Goal: Task Accomplishment & Management: Use online tool/utility

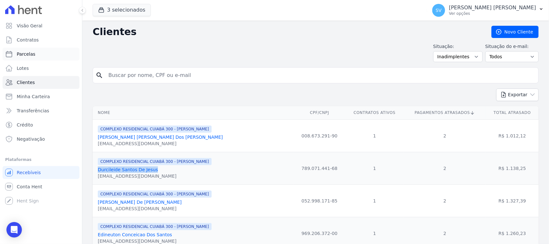
click at [53, 55] on link "Parcelas" at bounding box center [41, 54] width 77 height 13
select select
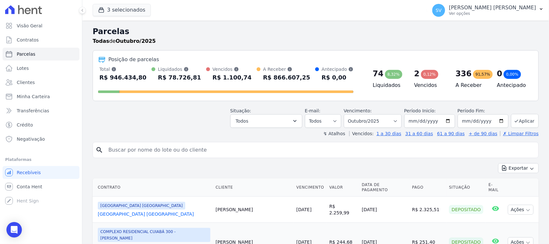
click at [163, 155] on input "search" at bounding box center [319, 149] width 431 height 13
type input "ROBSON DA SILVA"
select select
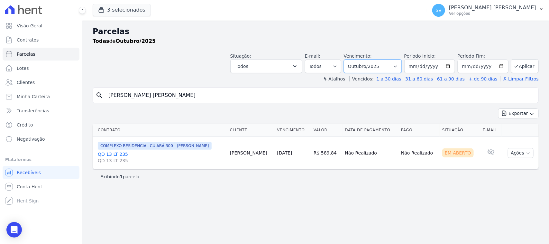
click at [359, 66] on select "Filtrar por período ──────── Todos os meses Outubro/2022 Novembro/2022 Dezembro…" at bounding box center [373, 66] width 58 height 14
select select "09/2025"
click at [352, 59] on select "Filtrar por período ──────── Todos os meses Outubro/2022 Novembro/2022 Dezembro…" at bounding box center [373, 66] width 58 height 14
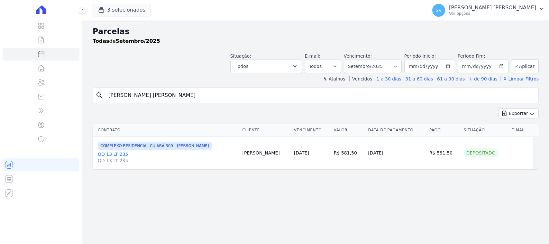
select select
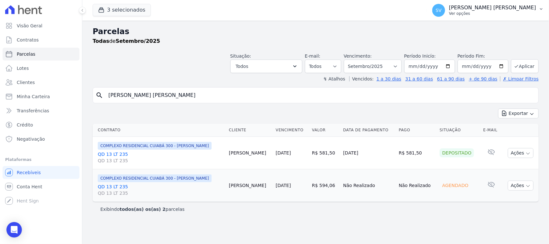
click at [484, 6] on p "[PERSON_NAME]" at bounding box center [492, 8] width 87 height 6
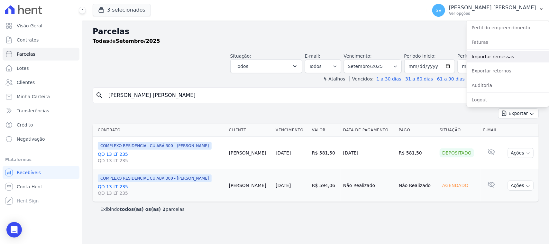
click at [501, 57] on link "Importar remessas" at bounding box center [507, 57] width 82 height 12
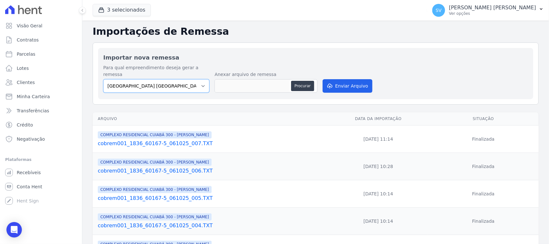
click at [176, 80] on select "[GEOGRAPHIC_DATA] COMPLEXO RESIDENCIAL [GEOGRAPHIC_DATA] 300 - [GEOGRAPHIC_DATA…" at bounding box center [156, 86] width 106 height 14
select select "a999329b-d322-46c5-b2df-9163b092fb9b"
click at [103, 79] on select "[GEOGRAPHIC_DATA] COMPLEXO RESIDENCIAL [GEOGRAPHIC_DATA] 300 - [GEOGRAPHIC_DATA…" at bounding box center [156, 86] width 106 height 14
click at [297, 81] on button "Procurar" at bounding box center [302, 86] width 23 height 10
type input "cobrem001_1836_60167-5_061025_008.TXT"
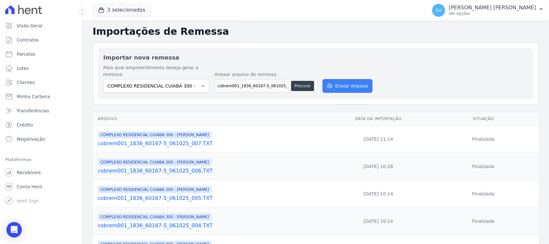
click at [328, 84] on icon "submit" at bounding box center [330, 86] width 5 height 5
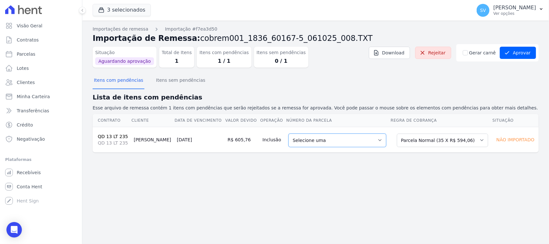
click at [296, 139] on select "Selecione uma 6 - 15/09/2025 - R$ 594,06 - Agendado 8 - 15/11/2025 - R$ 594,06 …" at bounding box center [337, 140] width 98 height 14
click at [415, 138] on select "Selecione uma Nova Parcela Avulsa Parcela Avulsa Existente Parcela Normal (35 X…" at bounding box center [442, 140] width 91 height 14
click at [397, 133] on select "Selecione uma Nova Parcela Avulsa Parcela Avulsa Existente Parcela Normal (35 X…" at bounding box center [442, 140] width 91 height 14
click at [169, 82] on button "Itens sem pendências" at bounding box center [181, 80] width 52 height 17
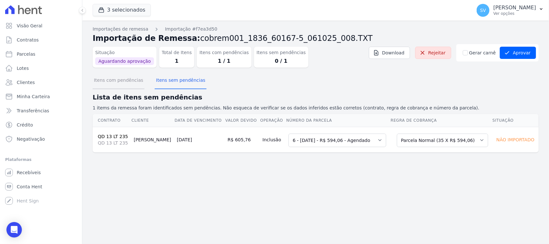
click at [120, 82] on button "Itens com pendências" at bounding box center [119, 80] width 52 height 17
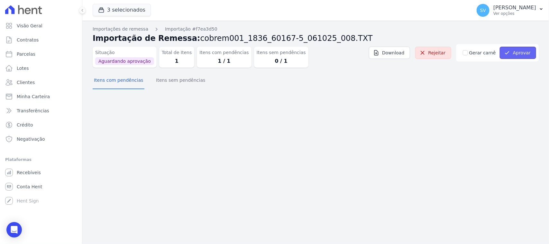
click at [518, 55] on button "Aprovar" at bounding box center [518, 53] width 36 height 12
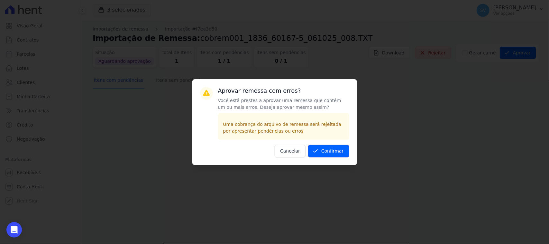
click at [328, 152] on button "Confirmar" at bounding box center [328, 151] width 41 height 13
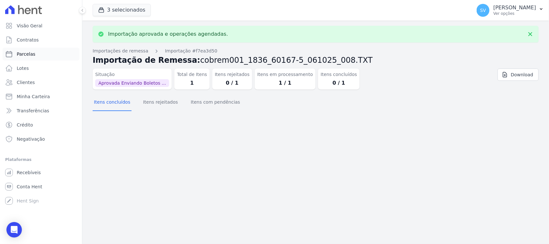
click at [34, 50] on link "Parcelas" at bounding box center [41, 54] width 77 height 13
select select
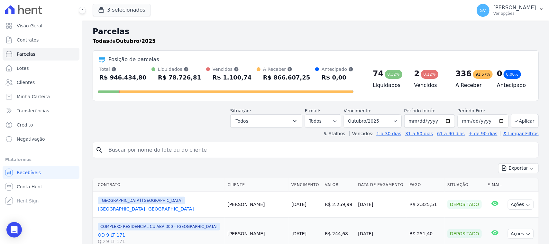
click at [145, 145] on input "search" at bounding box center [319, 149] width 431 height 13
type input "ROBSON DA SILVA"
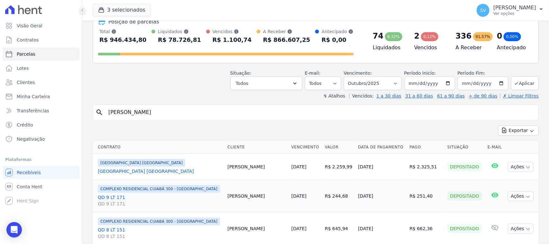
scroll to position [80, 0]
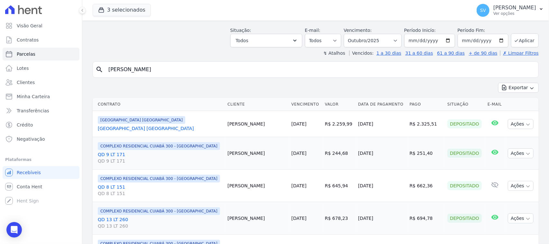
click at [213, 75] on input "ROBSON DA SILVA" at bounding box center [319, 69] width 431 height 13
select select
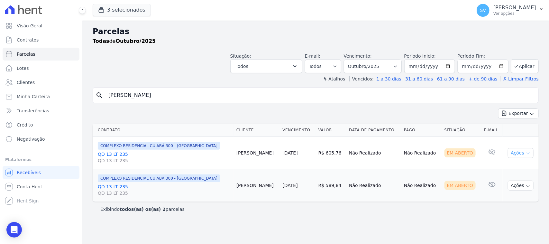
click at [515, 152] on button "Ações" at bounding box center [521, 153] width 26 height 10
click at [510, 168] on link "Ver boleto" at bounding box center [518, 168] width 62 height 12
drag, startPoint x: 182, startPoint y: 91, endPoint x: 53, endPoint y: 86, distance: 128.7
click at [53, 86] on div "Visão Geral Contratos Parcelas Lotes Clientes Minha Carteira Transferências Cré…" at bounding box center [274, 122] width 549 height 244
type input "[PERSON_NAME]"
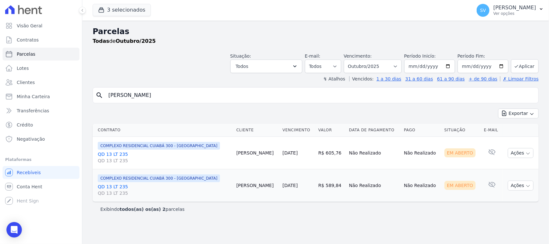
select select
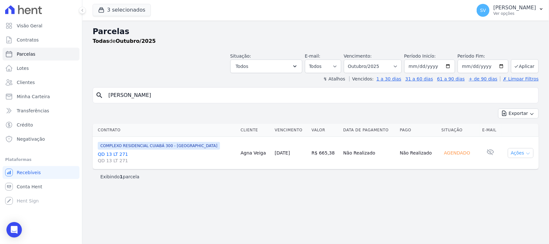
click at [513, 154] on button "Ações" at bounding box center [521, 153] width 26 height 10
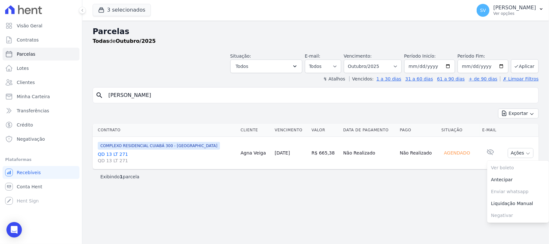
click at [234, 47] on div "Parcelas Todas de Outubro/2025" at bounding box center [316, 38] width 446 height 24
click at [173, 95] on input "[PERSON_NAME]" at bounding box center [319, 95] width 431 height 13
click at [326, 99] on input "[PERSON_NAME]" at bounding box center [319, 95] width 431 height 13
click at [382, 167] on td "Não Realizado" at bounding box center [368, 153] width 57 height 32
select select
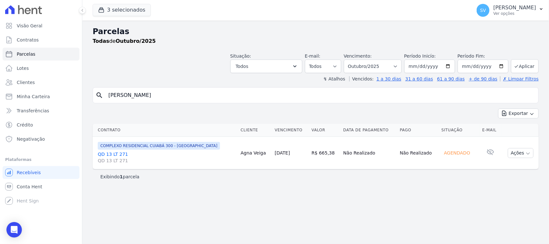
click at [352, 96] on input "[PERSON_NAME]" at bounding box center [319, 95] width 431 height 13
select select
click at [521, 158] on td "Ações Ver boleto Não é possível visualizar o boleto de um pagamento agendado [G…" at bounding box center [519, 153] width 37 height 32
click at [520, 149] on button "Ações" at bounding box center [521, 153] width 26 height 10
drag, startPoint x: 410, startPoint y: 187, endPoint x: 460, endPoint y: 86, distance: 112.7
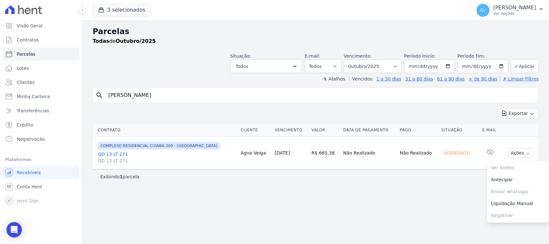
click at [409, 183] on div "Parcelas Todas de Outubro/2025 Situação: Agendado Em Aberto Pago Processando Ca…" at bounding box center [315, 132] width 466 height 223
click at [493, 6] on p "[PERSON_NAME] [PERSON_NAME]" at bounding box center [514, 8] width 43 height 6
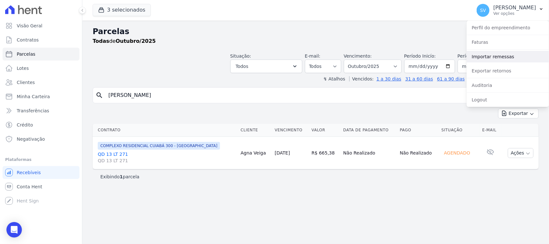
click at [502, 59] on link "Importar remessas" at bounding box center [507, 57] width 82 height 12
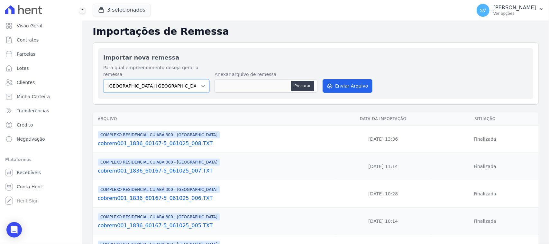
click at [201, 80] on select "BAHAMAS EAST VILLAGE COMPLEXO RESIDENCIAL CUIABÁ 300 - JOÃO DE BARRO IBIZA RESI…" at bounding box center [156, 86] width 106 height 14
select select "a999329b-d322-46c5-b2df-9163b092fb9b"
click at [103, 79] on select "BAHAMAS EAST VILLAGE COMPLEXO RESIDENCIAL CUIABÁ 300 - JOÃO DE BARRO IBIZA RESI…" at bounding box center [156, 86] width 106 height 14
click at [306, 81] on button "Procurar" at bounding box center [302, 86] width 23 height 10
type input "cobrem001_1836_60167-5_061025_009.TXT"
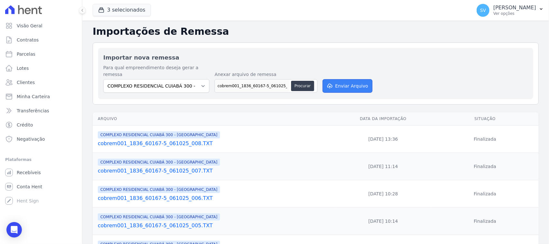
click at [334, 79] on button "Enviar Arquivo" at bounding box center [347, 86] width 50 height 14
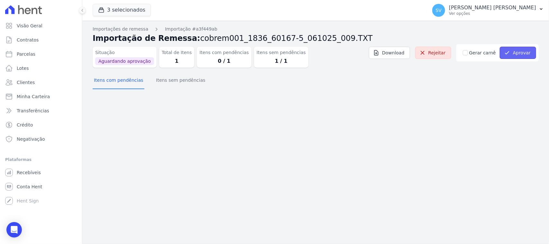
click at [518, 55] on button "Aprovar" at bounding box center [518, 53] width 36 height 12
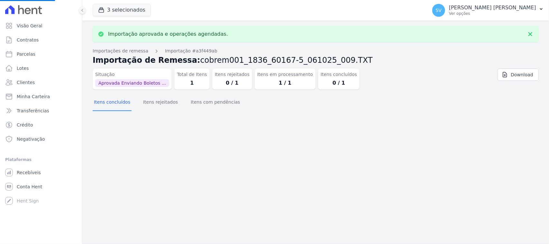
select select
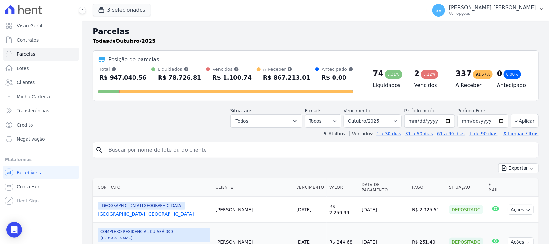
click at [142, 146] on input "search" at bounding box center [319, 149] width 431 height 13
type input "agna padilha"
select select
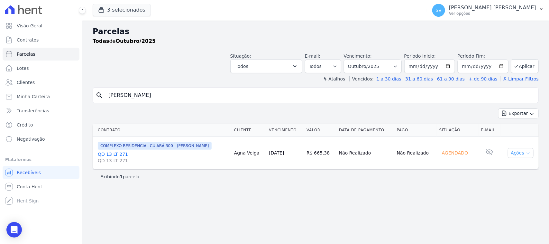
click at [519, 155] on button "Ações" at bounding box center [521, 153] width 26 height 10
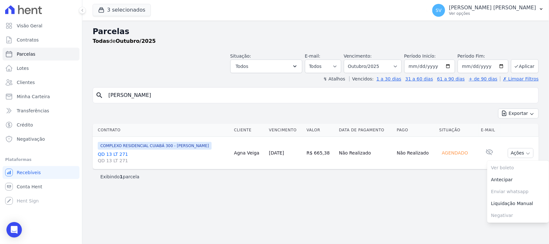
click at [445, 176] on div "Exibindo 1 parcela" at bounding box center [315, 176] width 430 height 6
select select
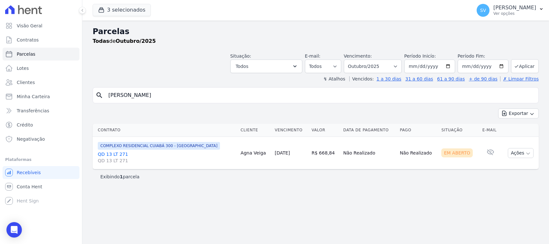
select select
drag, startPoint x: 517, startPoint y: 150, endPoint x: 497, endPoint y: 159, distance: 21.3
click at [516, 150] on button "Ações" at bounding box center [521, 153] width 26 height 10
click at [496, 165] on link "Ver boleto" at bounding box center [518, 168] width 62 height 12
drag, startPoint x: 259, startPoint y: 93, endPoint x: 104, endPoint y: 97, distance: 155.0
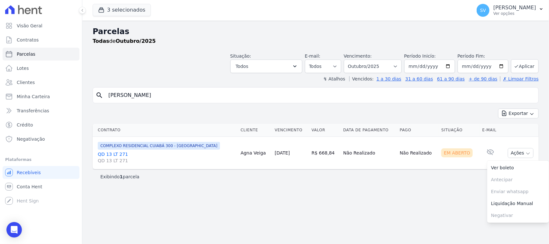
click at [104, 98] on div "search agna padilha" at bounding box center [316, 95] width 446 height 16
paste input "Delma Orlaine Alves de Souz"
type input "Delma Orlaine Alves de Souza"
select select
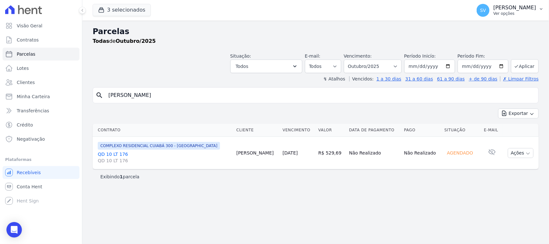
click at [476, 14] on div "SV SHIRLEY VANESSA SOUSA ALVES Ver opções" at bounding box center [505, 10] width 59 height 13
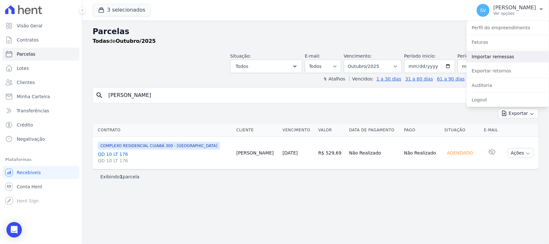
click at [476, 53] on link "Importar remessas" at bounding box center [507, 57] width 82 height 12
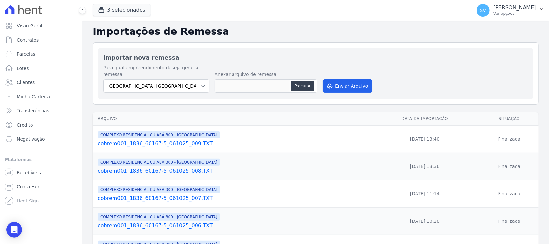
click at [164, 71] on div "Para qual empreendimento deseja gerar a remessa BAHAMAS EAST VILLAGE COMPLEXO R…" at bounding box center [156, 78] width 106 height 28
click at [167, 82] on select "BAHAMAS EAST VILLAGE COMPLEXO RESIDENCIAL CUIABÁ 300 - JOÃO DE BARRO IBIZA RESI…" at bounding box center [156, 86] width 106 height 14
select select "a999329b-d322-46c5-b2df-9163b092fb9b"
click at [103, 79] on select "BAHAMAS EAST VILLAGE COMPLEXO RESIDENCIAL CUIABÁ 300 - JOÃO DE BARRO IBIZA RESI…" at bounding box center [156, 86] width 106 height 14
click at [305, 81] on button "Procurar" at bounding box center [302, 86] width 23 height 10
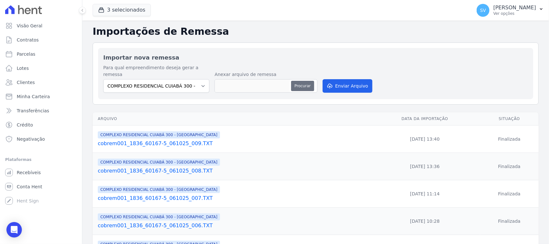
type input "cobrem001_1836_60167-5_061025_010.TXT"
click at [347, 80] on button "Enviar Arquivo" at bounding box center [347, 86] width 50 height 14
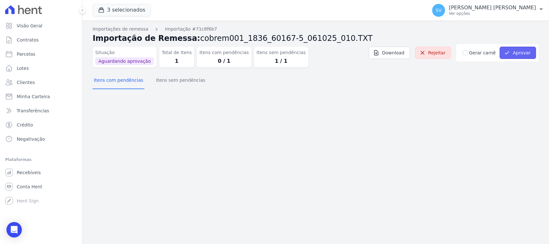
click at [527, 52] on button "Aprovar" at bounding box center [518, 53] width 36 height 12
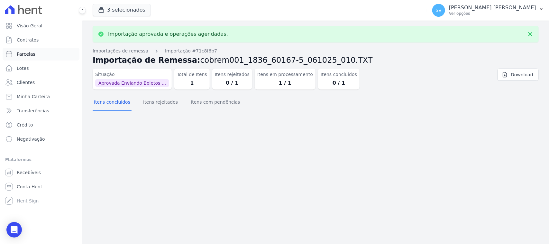
click at [31, 55] on span "Parcelas" at bounding box center [26, 54] width 19 height 6
select select
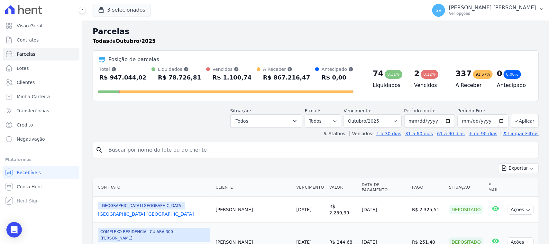
click at [167, 147] on input "search" at bounding box center [319, 149] width 431 height 13
paste input "[PERSON_NAME]"
type input "[PERSON_NAME]"
select select
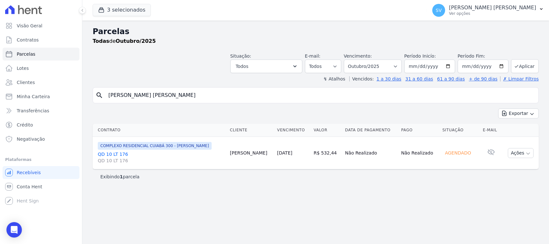
select select
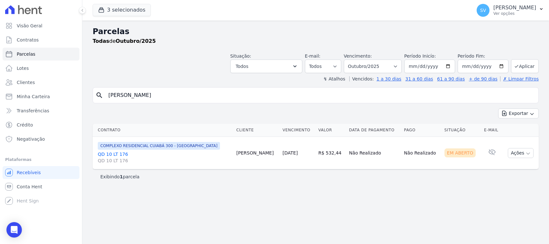
select select
click at [510, 153] on button "Ações" at bounding box center [521, 153] width 26 height 10
click at [504, 169] on link "Ver boleto" at bounding box center [518, 168] width 62 height 12
click at [177, 44] on div "Parcelas Todas de Outubro/2025" at bounding box center [316, 38] width 446 height 24
click at [52, 53] on link "Parcelas" at bounding box center [41, 54] width 77 height 13
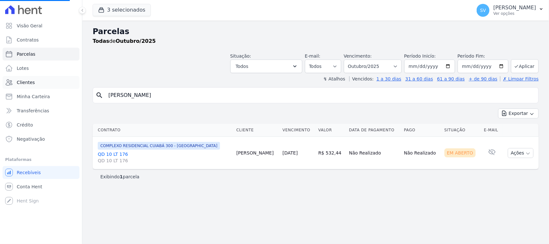
select select
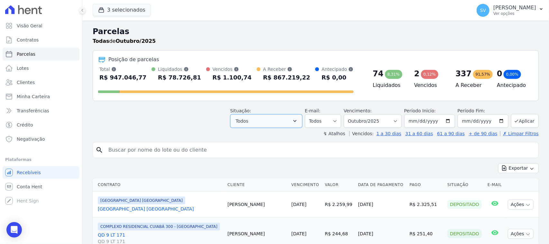
click at [269, 124] on button "Todos" at bounding box center [266, 121] width 72 height 14
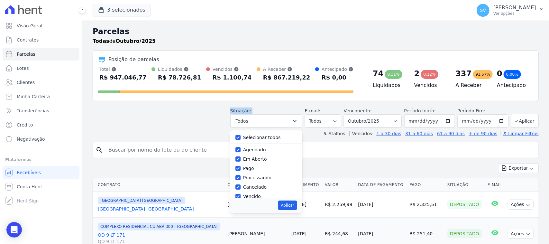
drag, startPoint x: 205, startPoint y: 114, endPoint x: 143, endPoint y: 106, distance: 61.9
click at [205, 115] on div "Situação: Agendado Em Aberto Pago Processando Cancelado Vencido Transferindo De…" at bounding box center [316, 116] width 446 height 23
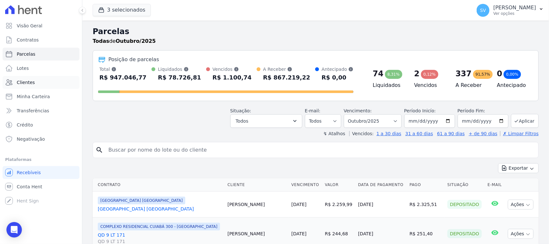
click at [54, 85] on link "Clientes" at bounding box center [41, 82] width 77 height 13
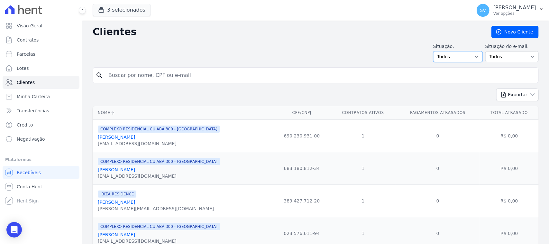
click at [467, 59] on select "Todos Adimplentes Inadimplentes" at bounding box center [458, 56] width 50 height 11
select select "overdue"
click at [434, 51] on select "Todos Adimplentes Inadimplentes" at bounding box center [458, 56] width 50 height 11
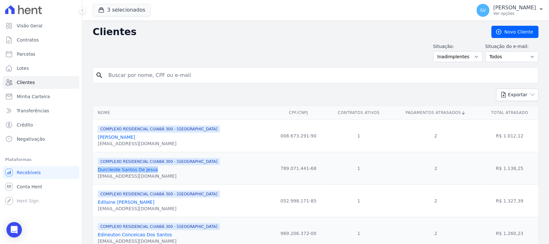
drag, startPoint x: 162, startPoint y: 173, endPoint x: 100, endPoint y: 170, distance: 62.4
click at [99, 170] on div "Durcileide Santos De Jesus" at bounding box center [159, 169] width 122 height 6
copy link "Durcileide Santos De Jesus"
click at [203, 100] on div "Exportar PDF CSV Dimob 2024" at bounding box center [316, 97] width 446 height 18
drag, startPoint x: 155, startPoint y: 200, endPoint x: 97, endPoint y: 201, distance: 57.9
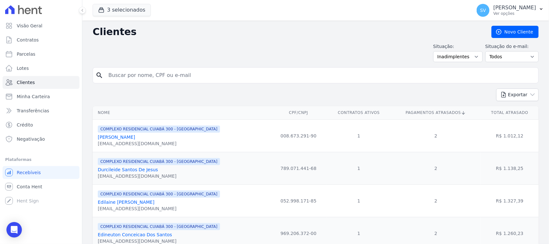
click at [98, 201] on div "Edilaine [PERSON_NAME]" at bounding box center [159, 202] width 122 height 6
copy link "Edilaine [PERSON_NAME]"
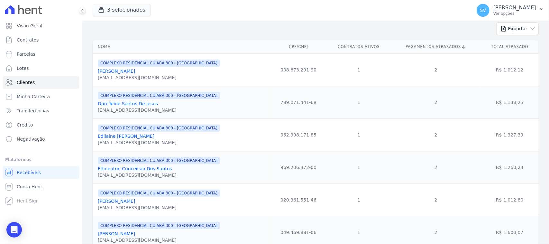
scroll to position [80, 0]
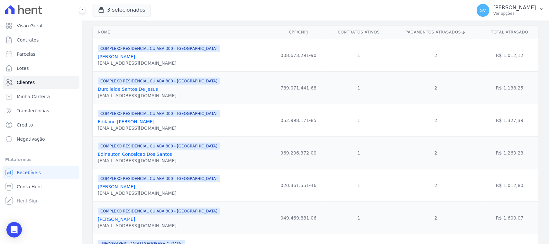
drag, startPoint x: 435, startPoint y: 123, endPoint x: 419, endPoint y: 124, distance: 16.4
click at [419, 124] on td "2" at bounding box center [436, 120] width 90 height 32
drag, startPoint x: 315, startPoint y: 131, endPoint x: 273, endPoint y: 136, distance: 42.7
click at [327, 132] on td "1" at bounding box center [359, 120] width 64 height 32
drag, startPoint x: 166, startPoint y: 153, endPoint x: 95, endPoint y: 155, distance: 70.4
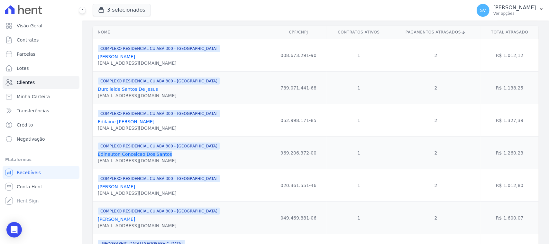
click at [95, 155] on td "COMPLEXO RESIDENCIAL CUIABÁ 300 - [GEOGRAPHIC_DATA] Edineuton Conceicao Dos San…" at bounding box center [182, 152] width 178 height 32
copy link "Edineuton Conceicao Dos Santos"
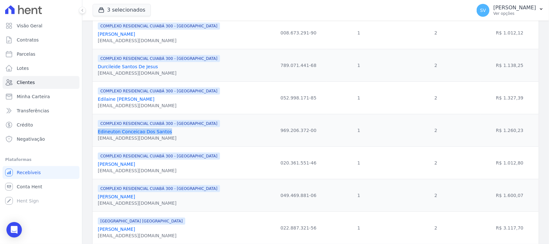
scroll to position [121, 0]
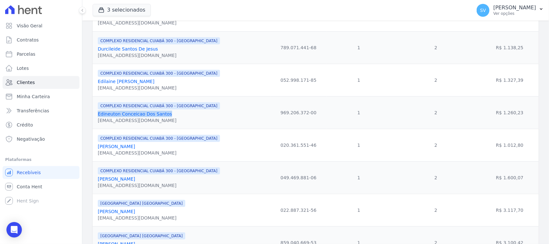
drag, startPoint x: 108, startPoint y: 146, endPoint x: 96, endPoint y: 149, distance: 12.7
click at [96, 149] on td "COMPLEXO RESIDENCIAL CUIABÁ 300 - JOÃO DE BARRO Elaine Da Silva Cruz silvaelian…" at bounding box center [182, 145] width 178 height 32
copy link "Elaine Da Silva Cruz"
drag, startPoint x: 150, startPoint y: 181, endPoint x: 99, endPoint y: 181, distance: 51.8
click at [99, 181] on div "Eloisa Dos Santos Silva" at bounding box center [159, 179] width 122 height 6
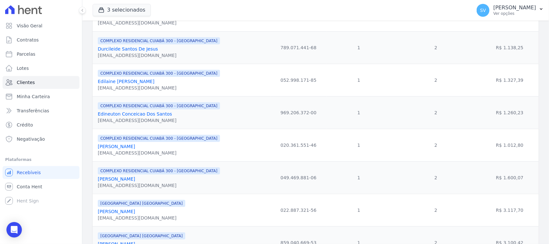
drag, startPoint x: 107, startPoint y: 180, endPoint x: 331, endPoint y: 97, distance: 239.6
click at [330, 96] on td "1" at bounding box center [359, 80] width 64 height 32
drag, startPoint x: 146, startPoint y: 184, endPoint x: 95, endPoint y: 183, distance: 50.2
click at [95, 183] on td "COMPLEXO RESIDENCIAL CUIABÁ 300 - JOÃO DE BARRO Eloisa Dos Santos Silva helosil…" at bounding box center [182, 177] width 178 height 32
copy link "Eloisa Dos Santos Silva"
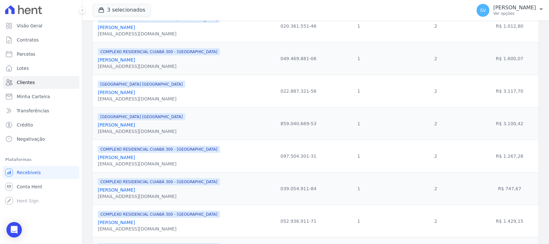
scroll to position [241, 0]
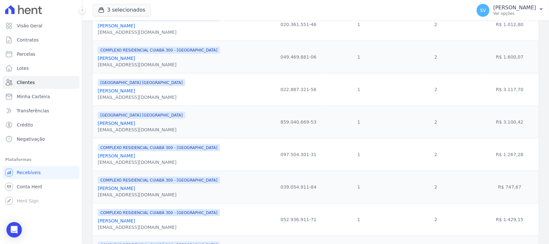
click at [149, 94] on div "Gracielle Laynara Nunes" at bounding box center [141, 90] width 87 height 6
drag, startPoint x: 147, startPoint y: 127, endPoint x: 101, endPoint y: 122, distance: 46.3
click at [96, 124] on td "BAHAMAS EAST VILLAGE Jaison Fernando Iglesias jaisonfiglesias@gmail.com" at bounding box center [182, 121] width 178 height 32
copy link "Jaison Fernando Iglesias"
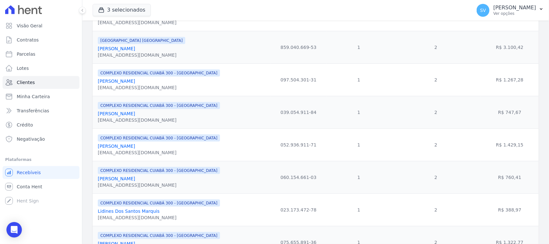
scroll to position [321, 0]
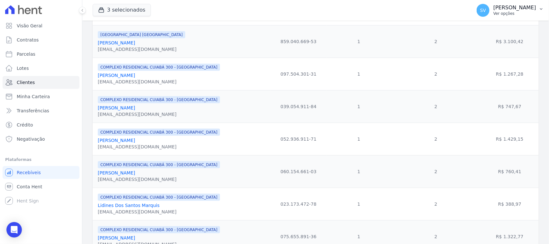
click at [493, 7] on p "[PERSON_NAME] [PERSON_NAME]" at bounding box center [514, 8] width 43 height 6
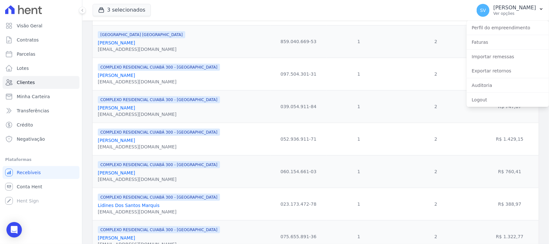
click at [405, 58] on td "2" at bounding box center [436, 41] width 90 height 32
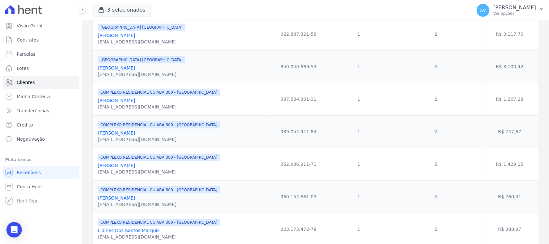
scroll to position [281, 0]
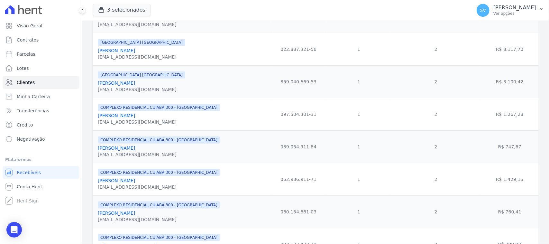
drag, startPoint x: 149, startPoint y: 88, endPoint x: 136, endPoint y: 83, distance: 15.0
click at [88, 86] on div "Nome CPF/CNPJ Contratos Ativos Pagamentos Atrasados Total Atrasado COMPLEXO RES…" at bounding box center [315, 237] width 466 height 830
click at [187, 81] on div "BAHAMAS EAST VILLAGE Jaison Fernando Iglesias jaisonfiglesias@gmail.com" at bounding box center [183, 82] width 170 height 22
click at [165, 92] on div "BAHAMAS EAST VILLAGE Jaison Fernando Iglesias jaisonfiglesias@gmail.com" at bounding box center [183, 82] width 170 height 22
drag, startPoint x: 155, startPoint y: 83, endPoint x: 135, endPoint y: 75, distance: 21.8
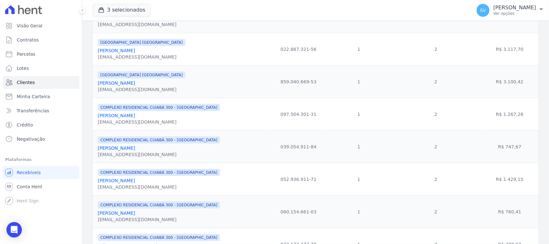
click at [109, 82] on div "BAHAMAS EAST VILLAGE Jaison Fernando Iglesias jaisonfiglesias@gmail.com" at bounding box center [183, 82] width 170 height 22
click at [160, 64] on td "BAHAMAS EAST VILLAGE Gracielle Laynara Nunes gracielle.laynara@hotmail.com" at bounding box center [182, 49] width 178 height 32
drag, startPoint x: 148, startPoint y: 82, endPoint x: 168, endPoint y: 90, distance: 21.5
click at [168, 90] on div "BAHAMAS EAST VILLAGE Jaison Fernando Iglesias jaisonfiglesias@gmail.com" at bounding box center [183, 82] width 170 height 22
click at [201, 83] on div "BAHAMAS EAST VILLAGE Jaison Fernando Iglesias jaisonfiglesias@gmail.com" at bounding box center [183, 82] width 170 height 22
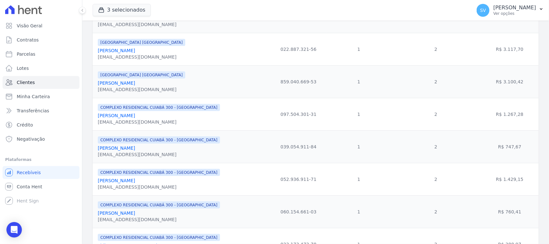
drag, startPoint x: 155, startPoint y: 92, endPoint x: 200, endPoint y: 105, distance: 47.4
click at [100, 92] on div "BAHAMAS EAST VILLAGE Jaison Fernando Iglesias jaisonfiglesias@gmail.com" at bounding box center [183, 82] width 170 height 22
click at [225, 107] on div "COMPLEXO RESIDENCIAL CUIABÁ 300 - JOÃO DE BARRO Janiele Tamara Mamore Da Silva …" at bounding box center [183, 114] width 170 height 22
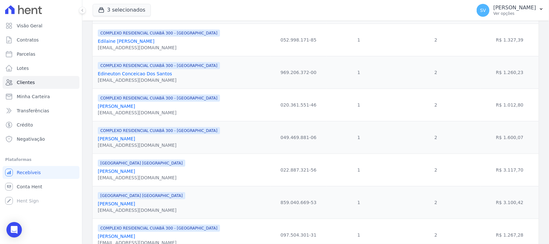
scroll to position [121, 0]
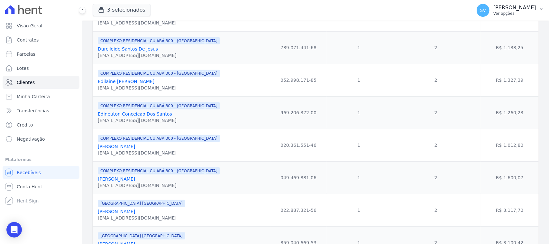
click at [493, 10] on p "[PERSON_NAME] [PERSON_NAME]" at bounding box center [514, 8] width 43 height 6
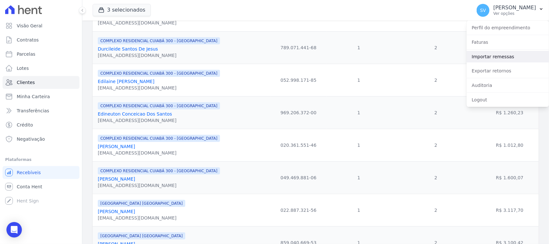
click at [492, 60] on link "Importar remessas" at bounding box center [507, 57] width 82 height 12
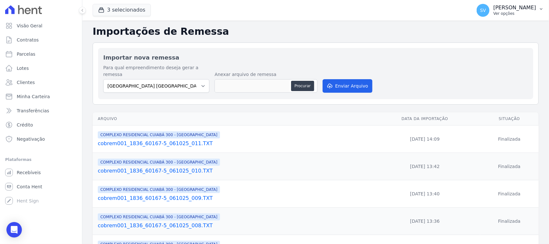
click at [493, 15] on p "Ver opções" at bounding box center [514, 13] width 43 height 5
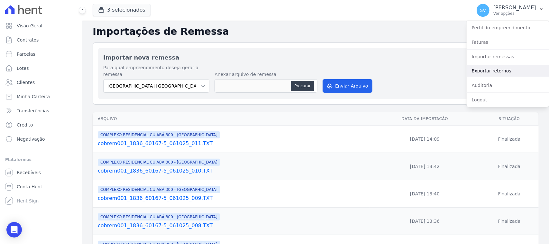
click at [497, 71] on link "Exportar retornos" at bounding box center [507, 71] width 82 height 12
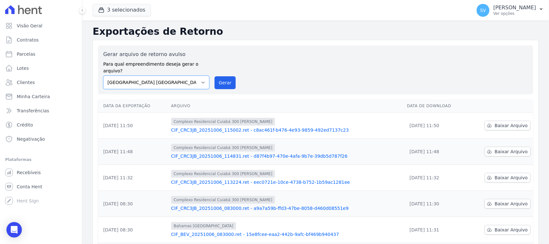
click at [174, 78] on select "BAHAMAS EAST VILLAGE COMPLEXO RESIDENCIAL CUIABÁ 300 - JOÃO DE BARRO IBIZA RESI…" at bounding box center [156, 83] width 106 height 14
click at [103, 76] on select "BAHAMAS EAST VILLAGE COMPLEXO RESIDENCIAL CUIABÁ 300 - JOÃO DE BARRO IBIZA RESI…" at bounding box center [156, 83] width 106 height 14
click at [230, 76] on button "Gerar" at bounding box center [224, 82] width 21 height 13
click at [149, 76] on select "BAHAMAS EAST VILLAGE COMPLEXO RESIDENCIAL CUIABÁ 300 - JOÃO DE BARRO IBIZA RESI…" at bounding box center [156, 83] width 106 height 14
click at [195, 76] on select "BAHAMAS EAST VILLAGE COMPLEXO RESIDENCIAL CUIABÁ 300 - JOÃO DE BARRO IBIZA RESI…" at bounding box center [156, 83] width 106 height 14
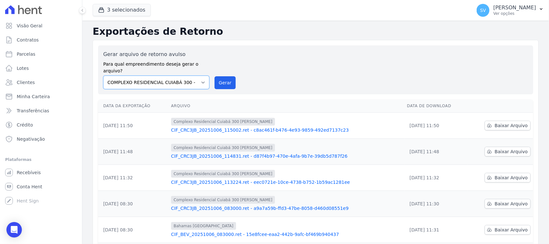
click at [103, 76] on select "[GEOGRAPHIC_DATA] COMPLEXO RESIDENCIAL [GEOGRAPHIC_DATA] 300 - [PERSON_NAME][GE…" at bounding box center [156, 83] width 106 height 14
click at [220, 79] on button "Gerar" at bounding box center [224, 82] width 21 height 13
drag, startPoint x: 178, startPoint y: 71, endPoint x: 183, endPoint y: 79, distance: 9.4
click at [178, 76] on select "[GEOGRAPHIC_DATA] COMPLEXO RESIDENCIAL [GEOGRAPHIC_DATA] 300 - [PERSON_NAME][GE…" at bounding box center [156, 83] width 106 height 14
select select "73a372cd-5640-41c8-aaea-11bd74619c10"
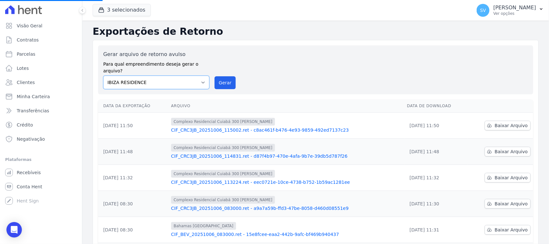
click at [103, 76] on select "[GEOGRAPHIC_DATA] COMPLEXO RESIDENCIAL [GEOGRAPHIC_DATA] 300 - [PERSON_NAME][GE…" at bounding box center [156, 83] width 106 height 14
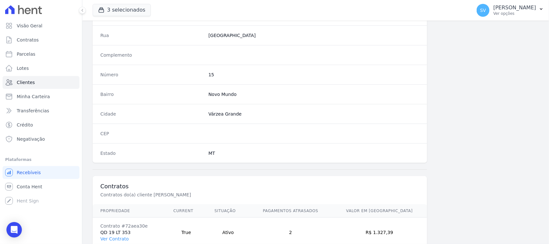
scroll to position [359, 0]
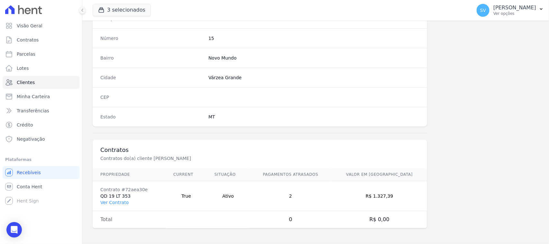
drag, startPoint x: 184, startPoint y: 192, endPoint x: 376, endPoint y: 191, distance: 192.2
click at [376, 191] on tr "Contrato #72aea30e QD 19 LT 353 Ver Contrato True Ativo 2 R$ 1.327,39" at bounding box center [260, 196] width 334 height 30
click at [401, 196] on td "R$ 1.327,39" at bounding box center [379, 196] width 95 height 30
drag, startPoint x: 401, startPoint y: 196, endPoint x: 293, endPoint y: 197, distance: 108.3
click at [297, 198] on tr "Contrato #72aea30e QD 19 LT 353 Ver Contrato True Ativo 2 R$ 1.327,39" at bounding box center [260, 196] width 334 height 30
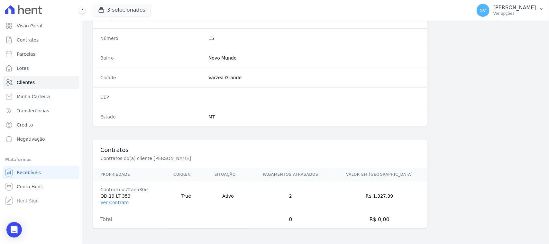
click at [310, 194] on td "2" at bounding box center [290, 196] width 82 height 30
click at [60, 54] on link "Parcelas" at bounding box center [41, 54] width 77 height 13
select select
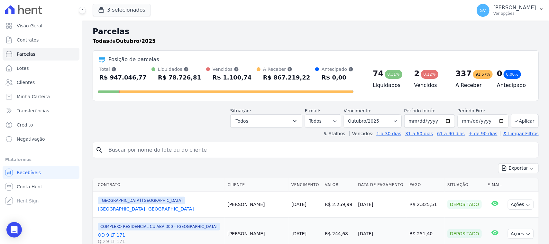
click at [190, 150] on input "search" at bounding box center [319, 149] width 431 height 13
type input "[PERSON_NAME]"
select select
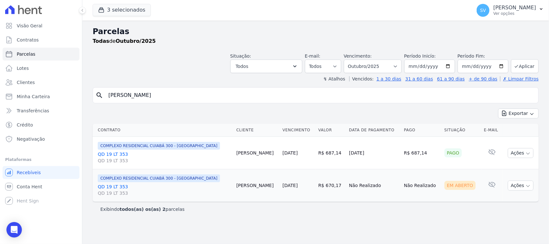
drag, startPoint x: 236, startPoint y: 105, endPoint x: 218, endPoint y: 100, distance: 18.6
click at [218, 100] on div "search EDILAINE NASCIMENTO DA SILVA DE PAULA Exportar Exportar PDF Exportar CSV…" at bounding box center [316, 151] width 446 height 129
drag, startPoint x: 128, startPoint y: 99, endPoint x: 43, endPoint y: 89, distance: 84.8
click at [43, 88] on div "Visão Geral Contratos Parcelas Lotes Clientes Minha Carteira Transferências Cré…" at bounding box center [274, 122] width 549 height 244
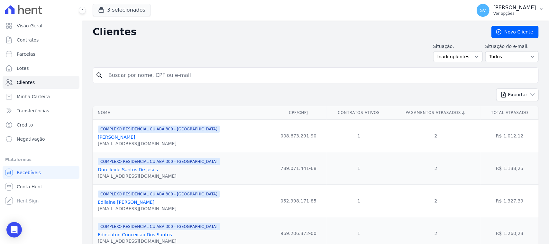
click at [476, 10] on div "SV SHIRLEY VANESSA SOUSA ALVES Ver opções" at bounding box center [505, 10] width 59 height 13
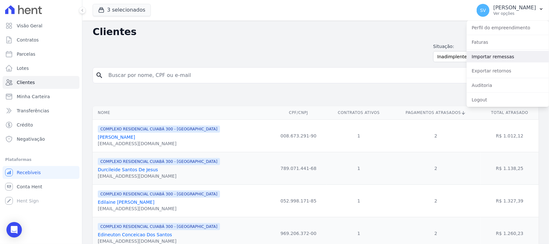
click at [503, 61] on link "Importar remessas" at bounding box center [507, 57] width 82 height 12
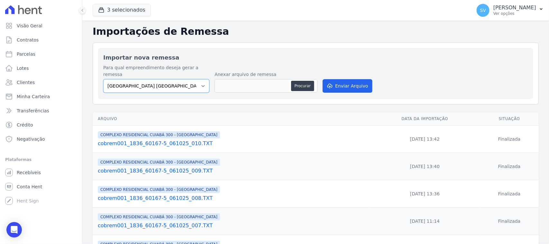
click at [147, 81] on select "BAHAMAS EAST VILLAGE COMPLEXO RESIDENCIAL CUIABÁ 300 - JOÃO DE BARRO IBIZA RESI…" at bounding box center [156, 86] width 106 height 14
select select "a999329b-d322-46c5-b2df-9163b092fb9b"
click at [103, 79] on select "BAHAMAS EAST VILLAGE COMPLEXO RESIDENCIAL CUIABÁ 300 - JOÃO DE BARRO IBIZA RESI…" at bounding box center [156, 86] width 106 height 14
click at [294, 81] on button "Procurar" at bounding box center [302, 86] width 23 height 10
type input "cobrem001_1836_60167-5_061025_011.TXT"
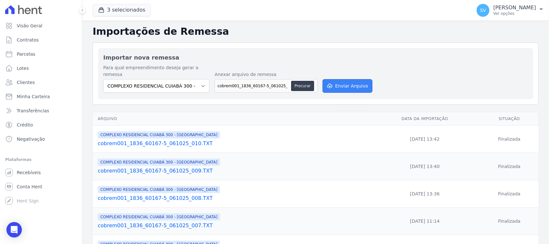
click at [349, 79] on button "Enviar Arquivo" at bounding box center [347, 86] width 50 height 14
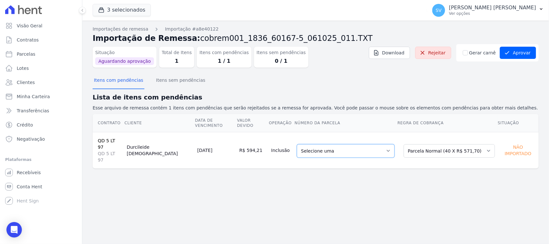
click at [350, 144] on select "Selecione uma 2 - [DATE] - R$ 556,53 - Agendado 6 - [DATE] - R$ 571,70 - Agenda…" at bounding box center [346, 151] width 98 height 14
drag, startPoint x: 484, startPoint y: 195, endPoint x: 476, endPoint y: 176, distance: 21.2
click at [481, 185] on div "Importações de remessa Importação #a8e40122 Importação de Remessa: cobrem001_18…" at bounding box center [315, 132] width 466 height 223
click at [437, 144] on select "Selecione uma Nova Parcela Avulsa Parcela Avulsa Existente Parcela Normal (40 X…" at bounding box center [448, 151] width 91 height 14
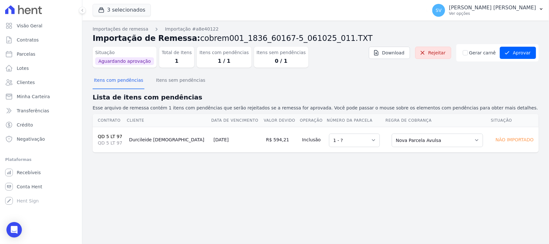
click at [374, 182] on div "Importações de remessa Importação #a8e40122 Importação de Remessa: cobrem001_18…" at bounding box center [315, 132] width 466 height 223
drag, startPoint x: 166, startPoint y: 87, endPoint x: 160, endPoint y: 85, distance: 6.6
click at [166, 87] on button "Itens sem pendências" at bounding box center [181, 80] width 52 height 17
click at [129, 81] on button "Itens com pendências" at bounding box center [119, 80] width 52 height 17
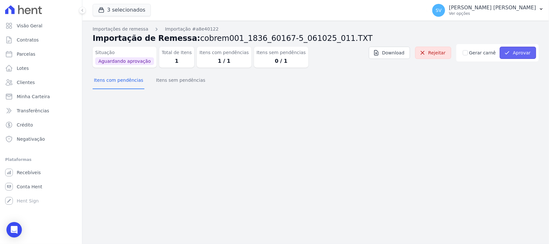
click at [517, 51] on button "Aprovar" at bounding box center [518, 53] width 36 height 12
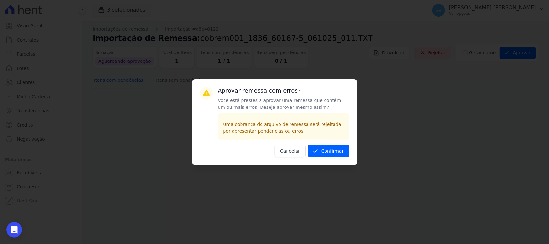
drag, startPoint x: 335, startPoint y: 152, endPoint x: 335, endPoint y: 162, distance: 9.7
click at [335, 153] on button "Confirmar" at bounding box center [328, 151] width 41 height 13
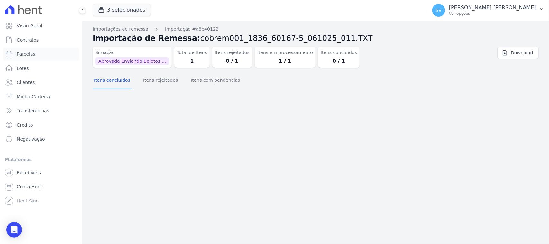
drag, startPoint x: 39, startPoint y: 54, endPoint x: 91, endPoint y: 60, distance: 52.8
click at [39, 54] on link "Parcelas" at bounding box center [41, 54] width 77 height 13
select select
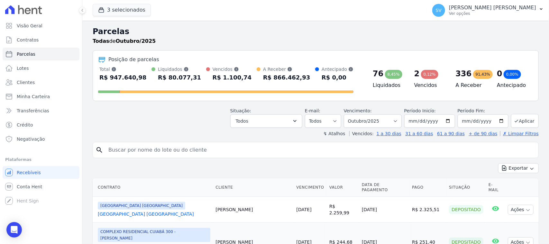
click at [165, 146] on input "search" at bounding box center [319, 149] width 431 height 13
type input "DURCILEIDE SANTOS DE [DEMOGRAPHIC_DATA]"
select select
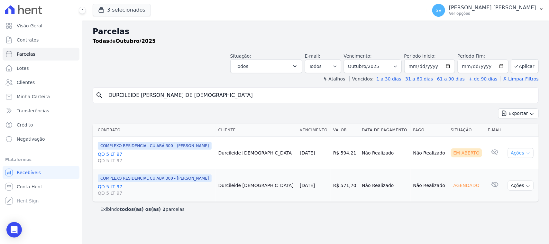
click at [523, 155] on button "Ações" at bounding box center [521, 153] width 26 height 10
click at [510, 169] on link "Ver boleto" at bounding box center [518, 168] width 62 height 12
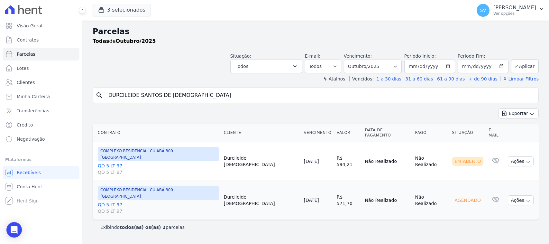
select select
drag, startPoint x: 200, startPoint y: 95, endPoint x: 108, endPoint y: 100, distance: 91.8
click at [108, 100] on input "DURCILEIDE SANTOS DE JESUS" at bounding box center [319, 95] width 431 height 13
type input "ELAINE MARIA DA COSTA"
select select
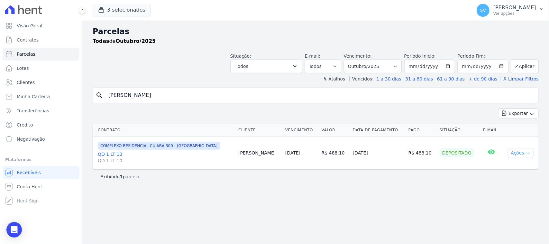
click at [515, 152] on button "Ações" at bounding box center [521, 153] width 26 height 10
click at [511, 166] on link "Ver boleto" at bounding box center [518, 168] width 62 height 12
click at [223, 97] on input "ELAINE MARIA DA COSTA" at bounding box center [319, 95] width 431 height 13
drag, startPoint x: 192, startPoint y: 94, endPoint x: 104, endPoint y: 83, distance: 89.5
click at [102, 84] on div "Parcelas Todas de Outubro/2025 Situação: Agendado Em Aberto Pago Processando Ca…" at bounding box center [315, 132] width 466 height 223
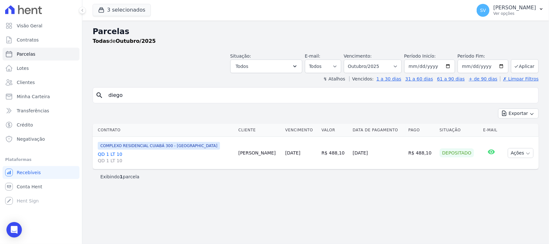
type input "DIEGO JOSE FRATUCHELLI"
select select
click at [505, 152] on td "Ações Ver boleto Antecipar Antecipação não disponível Enviar whatsapp É necessá…" at bounding box center [520, 153] width 36 height 32
click at [513, 149] on button "Ações" at bounding box center [521, 153] width 26 height 10
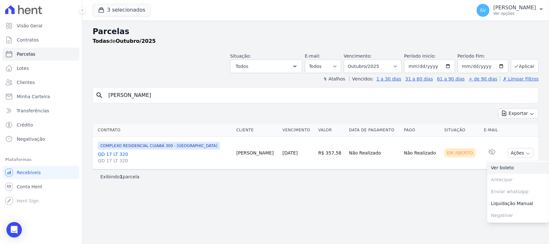
click at [513, 164] on link "Ver boleto" at bounding box center [518, 168] width 62 height 12
click at [408, 109] on div "Exportar Exportar PDF Exportar CSV" at bounding box center [316, 115] width 446 height 15
drag, startPoint x: 522, startPoint y: 152, endPoint x: 513, endPoint y: 172, distance: 22.2
click at [521, 152] on button "Ações" at bounding box center [521, 153] width 26 height 10
click at [512, 171] on link "Ver boleto" at bounding box center [518, 168] width 62 height 12
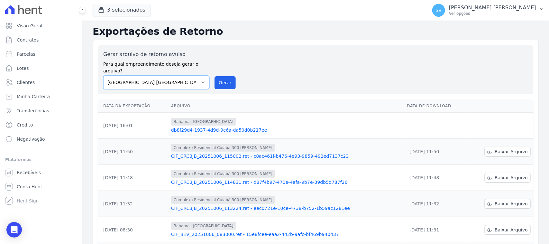
drag, startPoint x: 179, startPoint y: 71, endPoint x: 163, endPoint y: 78, distance: 17.6
click at [176, 76] on select "[GEOGRAPHIC_DATA] COMPLEXO RESIDENCIAL [GEOGRAPHIC_DATA] 300 - [PERSON_NAME][GE…" at bounding box center [156, 83] width 106 height 14
select select "a999329b-d322-46c5-b2df-9163b092fb9b"
click at [103, 76] on select "[GEOGRAPHIC_DATA] COMPLEXO RESIDENCIAL [GEOGRAPHIC_DATA] 300 - [PERSON_NAME][GE…" at bounding box center [156, 83] width 106 height 14
click at [227, 77] on button "Gerar" at bounding box center [224, 82] width 21 height 13
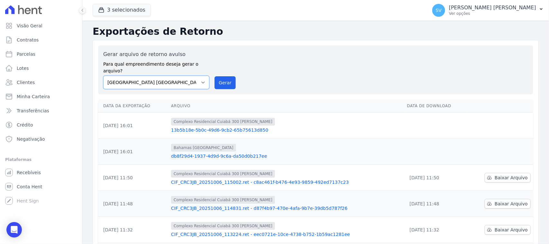
click at [187, 76] on select "BAHAMAS EAST VILLAGE COMPLEXO RESIDENCIAL CUIABÁ 300 - JOÃO DE BARRO IBIZA RESI…" at bounding box center [156, 83] width 106 height 14
click at [103, 76] on select "BAHAMAS EAST VILLAGE COMPLEXO RESIDENCIAL CUIABÁ 300 - JOÃO DE BARRO IBIZA RESI…" at bounding box center [156, 83] width 106 height 14
drag, startPoint x: 218, startPoint y: 73, endPoint x: 298, endPoint y: 64, distance: 80.2
click at [218, 76] on button "Gerar" at bounding box center [224, 82] width 21 height 13
click at [149, 79] on select "[GEOGRAPHIC_DATA] COMPLEXO RESIDENCIAL [GEOGRAPHIC_DATA] 300 - [GEOGRAPHIC_DATA…" at bounding box center [156, 83] width 106 height 14
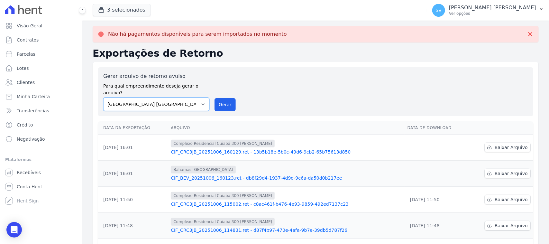
click at [166, 97] on select "[GEOGRAPHIC_DATA] COMPLEXO RESIDENCIAL [GEOGRAPHIC_DATA] 300 - [GEOGRAPHIC_DATA…" at bounding box center [156, 104] width 106 height 14
select select "73a372cd-5640-41c8-aaea-11bd74619c10"
click at [103, 97] on select "[GEOGRAPHIC_DATA] COMPLEXO RESIDENCIAL [GEOGRAPHIC_DATA] 300 - [GEOGRAPHIC_DATA…" at bounding box center [156, 104] width 106 height 14
click at [230, 98] on button "Gerar" at bounding box center [224, 104] width 21 height 13
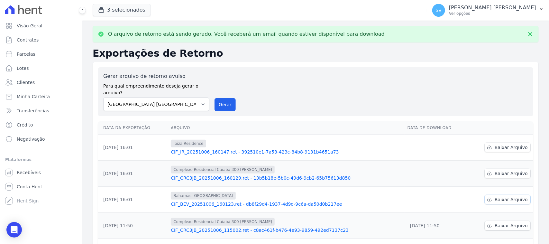
click at [502, 196] on span "Baixar Arquivo" at bounding box center [510, 199] width 33 height 6
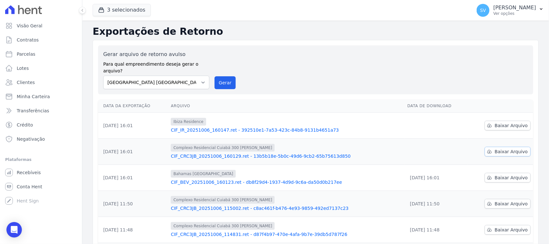
click at [517, 148] on span "Baixar Arquivo" at bounding box center [510, 151] width 33 height 6
click at [322, 24] on div "Exportações de Retorno Gerar arquivo de retorno avulso Para qual empreendimento…" at bounding box center [315, 214] width 466 height 386
click at [513, 122] on span "Baixar Arquivo" at bounding box center [510, 125] width 33 height 6
drag, startPoint x: 165, startPoint y: 74, endPoint x: 167, endPoint y: 80, distance: 6.0
click at [166, 76] on select "[GEOGRAPHIC_DATA] COMPLEXO RESIDENCIAL [GEOGRAPHIC_DATA] 300 - [GEOGRAPHIC_DATA…" at bounding box center [156, 83] width 106 height 14
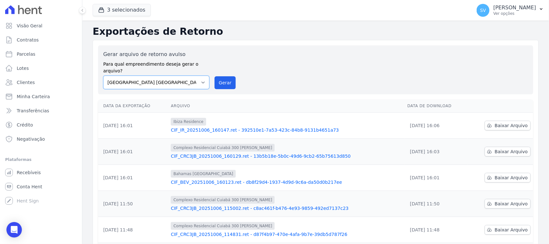
select select "a999329b-d322-46c5-b2df-9163b092fb9b"
click at [103, 76] on select "[GEOGRAPHIC_DATA] COMPLEXO RESIDENCIAL [GEOGRAPHIC_DATA] 300 - [GEOGRAPHIC_DATA…" at bounding box center [156, 83] width 106 height 14
drag, startPoint x: 216, startPoint y: 76, endPoint x: 307, endPoint y: 60, distance: 92.5
click at [216, 76] on button "Gerar" at bounding box center [224, 82] width 21 height 13
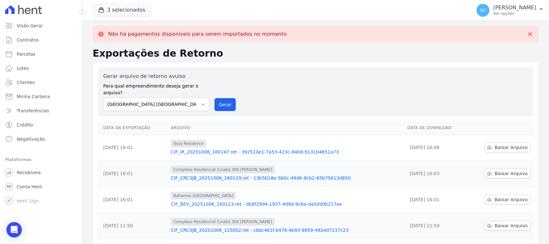
click at [220, 98] on button "Gerar" at bounding box center [224, 104] width 21 height 13
drag, startPoint x: 200, startPoint y: 94, endPoint x: 202, endPoint y: 104, distance: 9.5
click at [200, 97] on select "[GEOGRAPHIC_DATA] COMPLEXO RESIDENCIAL [GEOGRAPHIC_DATA] 300 - [GEOGRAPHIC_DATA…" at bounding box center [156, 104] width 106 height 14
select select "73a372cd-5640-41c8-aaea-11bd74619c10"
click at [103, 97] on select "[GEOGRAPHIC_DATA] COMPLEXO RESIDENCIAL [GEOGRAPHIC_DATA] 300 - [GEOGRAPHIC_DATA…" at bounding box center [156, 104] width 106 height 14
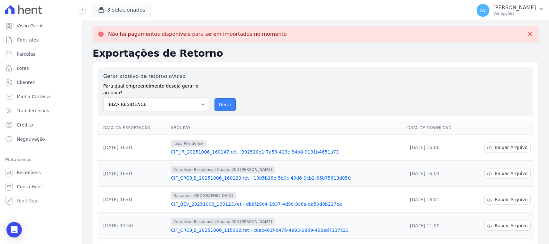
click at [215, 100] on button "Gerar" at bounding box center [224, 104] width 21 height 13
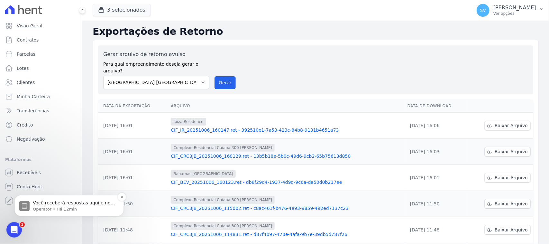
click at [50, 207] on p "Operator • Há 12min" at bounding box center [74, 209] width 83 height 6
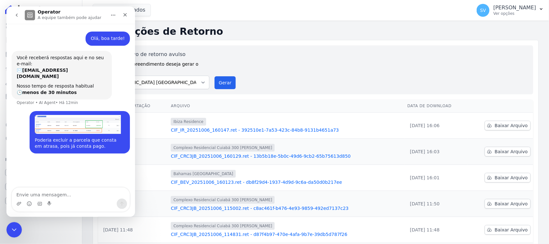
click at [91, 121] on img "SHIRLEY diz…" at bounding box center [78, 124] width 86 height 19
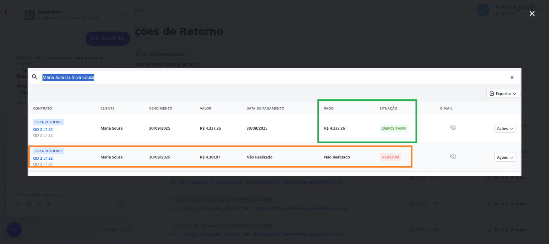
click at [230, 200] on div "Messenger da Intercom" at bounding box center [274, 122] width 549 height 244
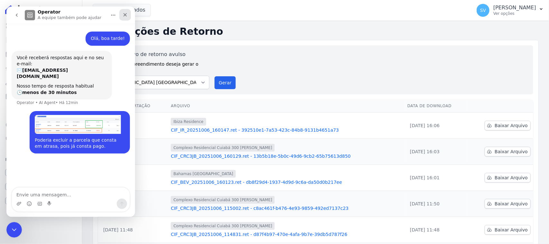
click at [126, 18] on div "Fechar" at bounding box center [125, 15] width 12 height 12
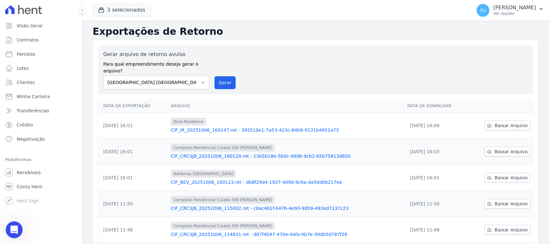
scroll to position [23, 0]
click at [15, 234] on div "Abertura do Messenger da Intercom" at bounding box center [13, 228] width 21 height 21
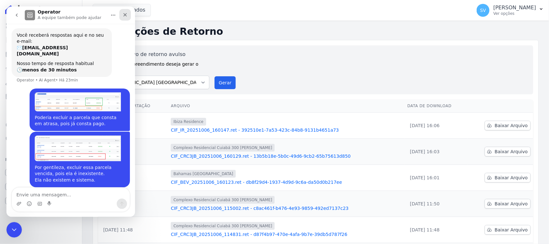
click at [127, 16] on icon "Fechar" at bounding box center [124, 14] width 5 height 5
